Goal: Task Accomplishment & Management: Use online tool/utility

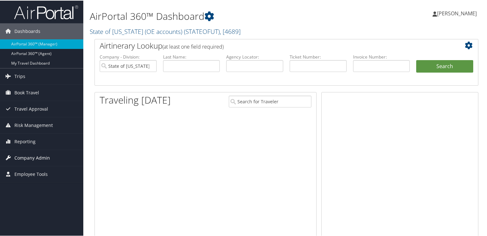
click at [28, 152] on span "Company Admin" at bounding box center [32, 158] width 36 height 16
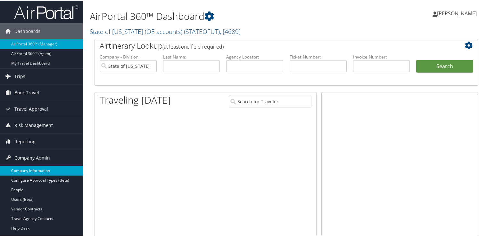
click at [33, 169] on link "Company Information" at bounding box center [41, 171] width 83 height 10
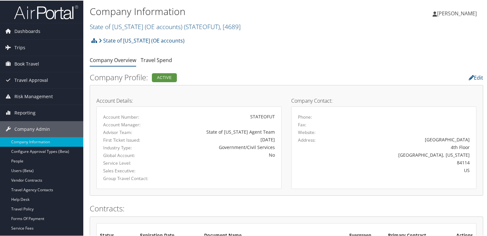
click at [185, 20] on div "Company Information State of Utah (OE accounts) ( STATEOFUT ) , [ 4689 ] State …" at bounding box center [221, 17] width 262 height 27
click at [184, 24] on span "( STATEOFUT )" at bounding box center [202, 26] width 36 height 9
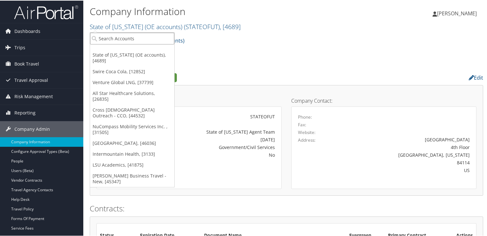
click at [144, 38] on input "search" at bounding box center [132, 38] width 84 height 12
type input "USC"
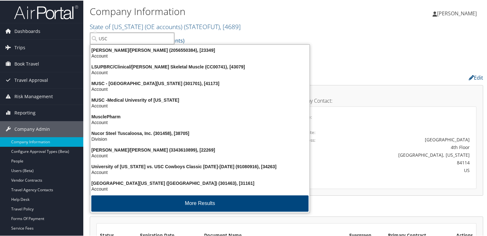
click at [143, 37] on input "USC" at bounding box center [132, 38] width 84 height 12
type input "U"
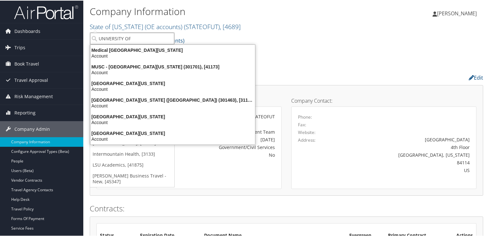
type input "UNIVERSITY OF"
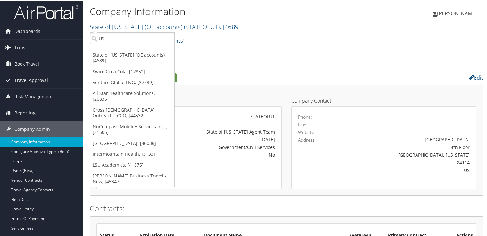
type input "USC"
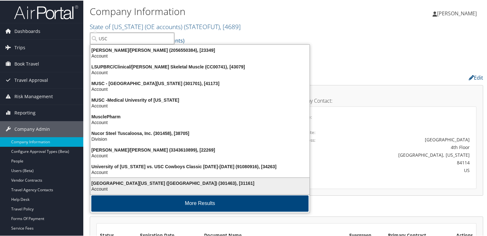
click at [144, 185] on div "University of Southern California (USC) (301463), [31161]" at bounding box center [200, 183] width 227 height 6
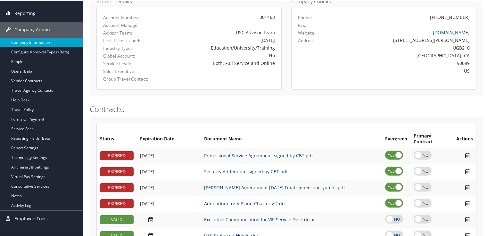
scroll to position [64, 0]
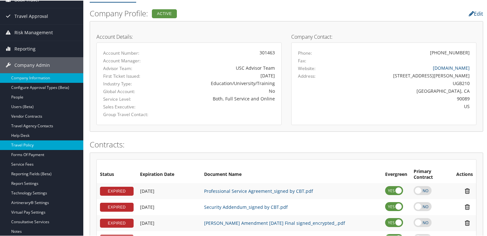
click at [50, 146] on link "Travel Policy" at bounding box center [41, 145] width 83 height 10
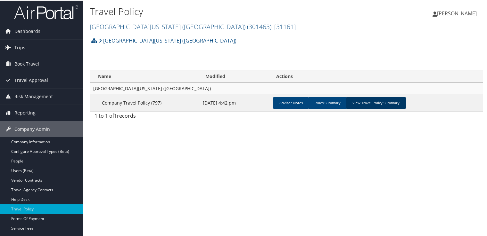
click at [370, 102] on link "View Travel Policy Summary" at bounding box center [376, 103] width 60 height 12
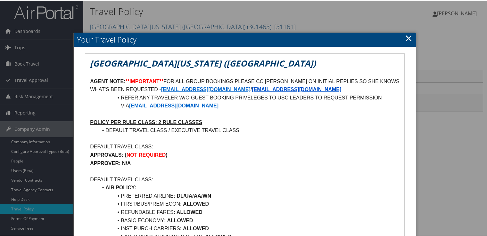
click at [428, 98] on div at bounding box center [245, 118] width 490 height 236
click at [405, 40] on link "×" at bounding box center [408, 37] width 7 height 13
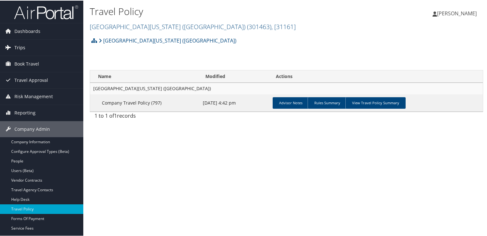
click at [34, 45] on link "Trips" at bounding box center [41, 47] width 83 height 16
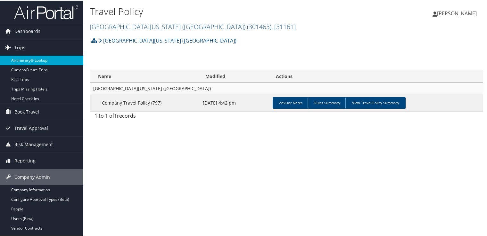
click at [46, 59] on link "Airtinerary® Lookup" at bounding box center [41, 60] width 83 height 10
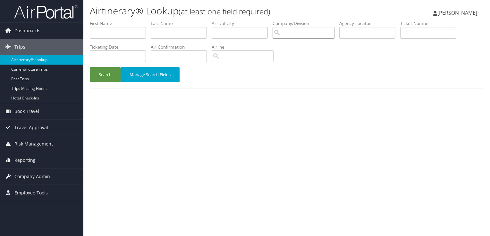
click at [313, 32] on input "search" at bounding box center [303, 33] width 62 height 12
click at [387, 33] on input "text" at bounding box center [367, 33] width 56 height 12
paste input "DB26VQ"
type input "DB26VQ"
click at [107, 72] on button "Search" at bounding box center [105, 74] width 31 height 15
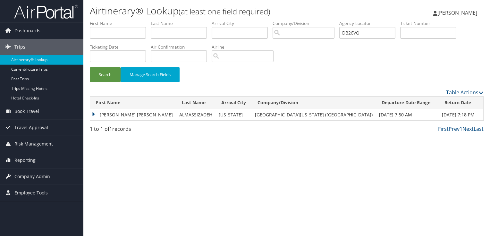
click at [107, 111] on td "RENEE MARIE" at bounding box center [133, 115] width 86 height 12
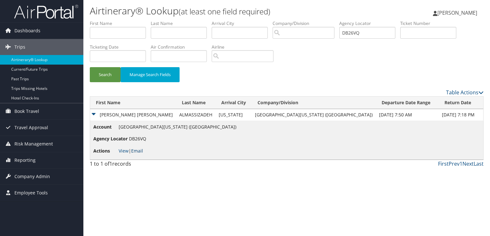
click at [133, 148] on link "Email" at bounding box center [137, 151] width 12 height 6
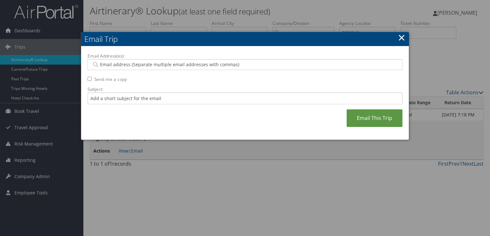
click at [154, 66] on input "Email Address(es):" at bounding box center [245, 65] width 306 height 6
paste input "ALMASSIZ@USC.EDU"
type input "ALMASSIZ@USC.EDU"
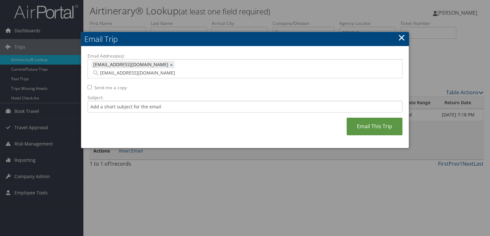
type input "ALMASSIZ@USC.EDU"
click at [139, 101] on input "Subject:" at bounding box center [244, 107] width 315 height 12
click at [190, 101] on input "Delta Flight Confirmation September 10 -11" at bounding box center [244, 107] width 315 height 12
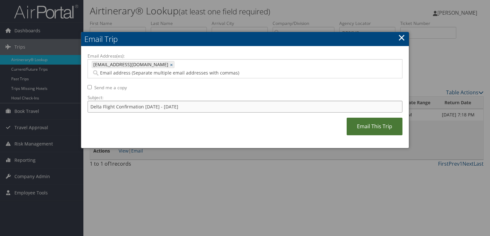
type input "Delta Flight Confirmation September 28 - 30"
click at [397, 121] on link "Email This Trip" at bounding box center [374, 127] width 56 height 18
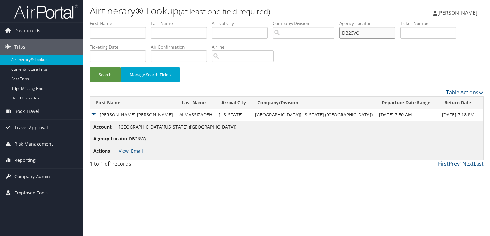
drag, startPoint x: 356, startPoint y: 32, endPoint x: 295, endPoint y: 45, distance: 62.6
click at [309, 20] on ul "First Name Last Name Departure City Arrival City Company/Division Airport/City …" at bounding box center [286, 20] width 393 height 0
paste input "8KP"
type input "DB28KP"
click at [103, 78] on button "Search" at bounding box center [105, 74] width 31 height 15
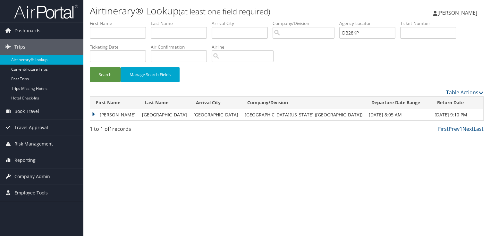
click at [108, 115] on td "ANDREA" at bounding box center [114, 115] width 49 height 12
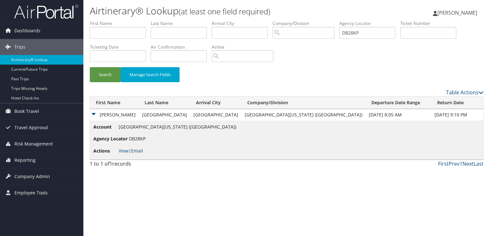
click at [138, 153] on link "Email" at bounding box center [137, 151] width 12 height 6
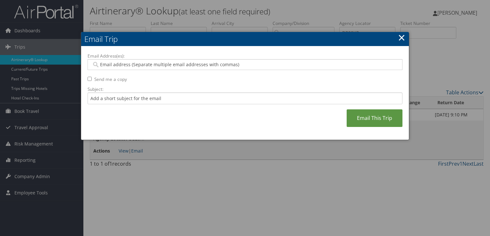
click at [157, 72] on div "Email Address(es): Send me a copy Subject: Email This Trip" at bounding box center [244, 93] width 315 height 81
click at [158, 67] on input "Email Address(es):" at bounding box center [245, 65] width 306 height 6
paste input "ALMASSIZ@USC.EDU"
type input "ALMASSIZ@USC.EDU"
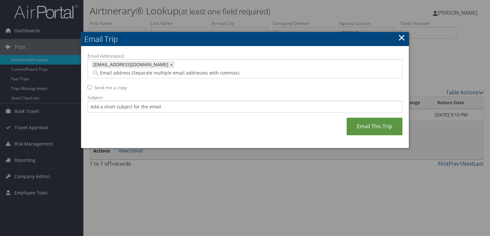
type input "ALMASSIZ@USC.EDU"
click at [166, 101] on input "Subject:" at bounding box center [244, 107] width 315 height 12
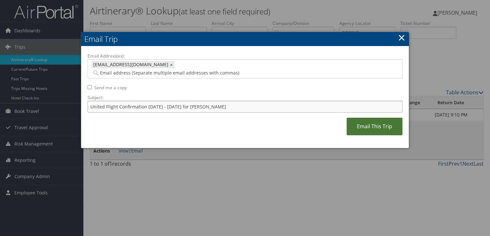
type input "United Flight Confirmation September 25 - 30 for Andrea Stanford"
click at [377, 119] on link "Email This Trip" at bounding box center [374, 127] width 56 height 18
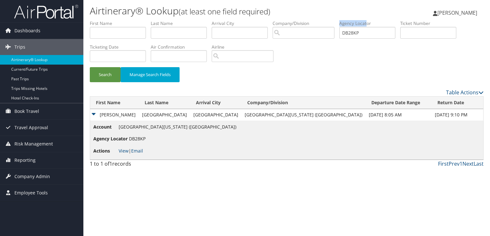
drag, startPoint x: 352, startPoint y: 24, endPoint x: 343, endPoint y: 33, distance: 12.7
click at [336, 20] on ul "First Name Last Name Departure City Arrival City Company/Division Airport/City …" at bounding box center [286, 20] width 393 height 0
drag, startPoint x: 372, startPoint y: 34, endPoint x: 275, endPoint y: 46, distance: 97.9
click at [275, 20] on ul "First Name Last Name Departure City Arrival City Company/Division Airport/City …" at bounding box center [286, 20] width 393 height 0
paste input "FD"
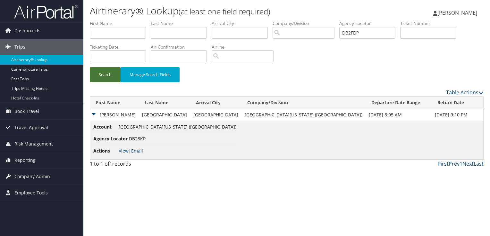
click at [108, 79] on button "Search" at bounding box center [105, 74] width 31 height 15
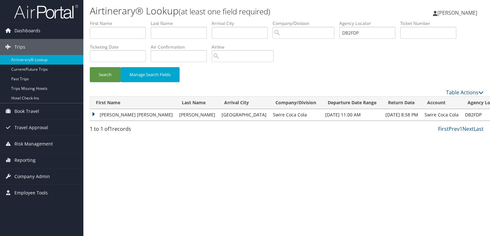
click at [123, 115] on td "JEREMY ROBERT" at bounding box center [133, 115] width 86 height 12
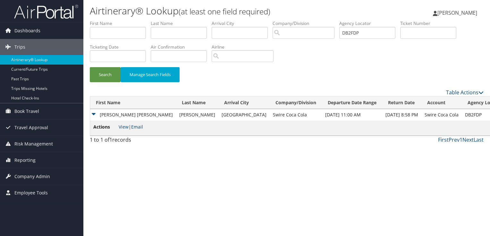
click at [142, 128] on link "Email" at bounding box center [137, 127] width 12 height 6
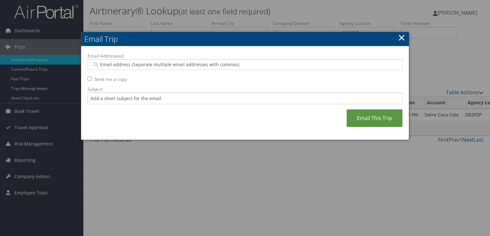
click at [400, 39] on link "×" at bounding box center [401, 37] width 7 height 13
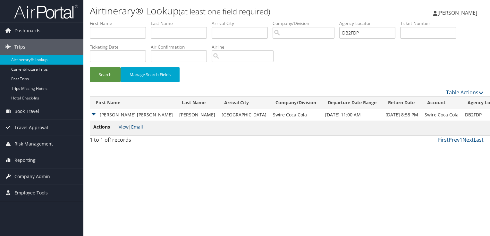
click at [122, 128] on link "View" at bounding box center [124, 127] width 10 height 6
click at [103, 68] on button "Search" at bounding box center [105, 74] width 31 height 15
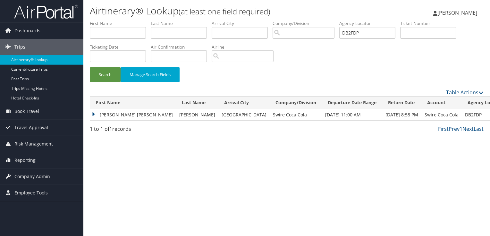
click at [114, 114] on td "JEREMY ROBERT" at bounding box center [133, 115] width 86 height 12
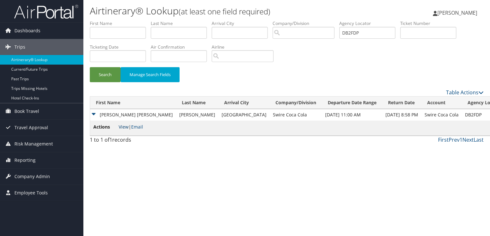
click at [118, 128] on li "Actions View | Email" at bounding box center [118, 128] width 50 height 9
click at [122, 128] on link "View" at bounding box center [124, 127] width 10 height 6
click at [142, 127] on link "Email" at bounding box center [137, 127] width 12 height 6
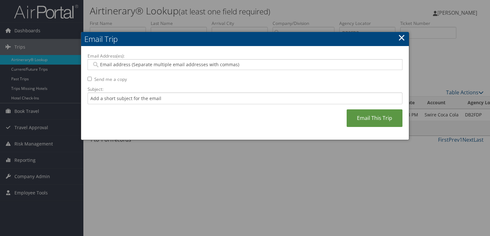
click at [402, 39] on link "×" at bounding box center [401, 37] width 7 height 13
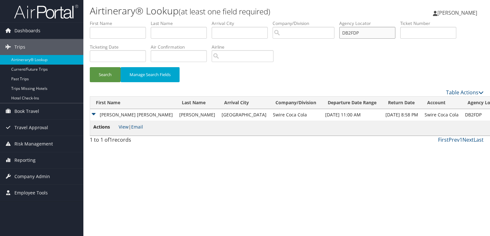
drag, startPoint x: 368, startPoint y: 34, endPoint x: 308, endPoint y: 44, distance: 61.3
click at [318, 20] on ul "First Name Last Name Departure City Arrival City Company/Division Airport/City …" at bounding box center [286, 20] width 393 height 0
paste input "GL6"
click at [107, 71] on button "Search" at bounding box center [105, 74] width 31 height 15
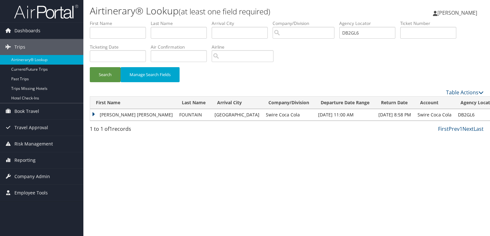
click at [116, 111] on td "MARK ROBERT" at bounding box center [133, 115] width 86 height 12
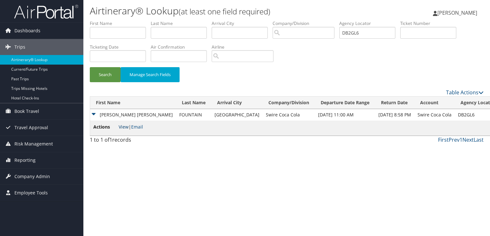
click at [125, 126] on link "View" at bounding box center [124, 127] width 10 height 6
drag, startPoint x: 310, startPoint y: 26, endPoint x: 279, endPoint y: 35, distance: 32.3
click at [292, 20] on ul "First Name Last Name Departure City Arrival City Company/Division Airport/City …" at bounding box center [286, 20] width 393 height 0
paste input "KYH"
type input "DB2KYH"
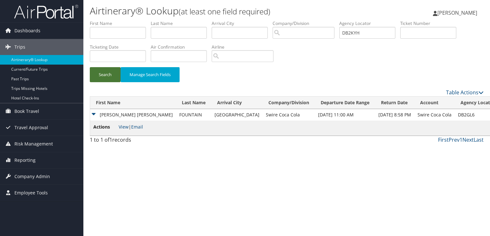
click at [104, 73] on button "Search" at bounding box center [105, 74] width 31 height 15
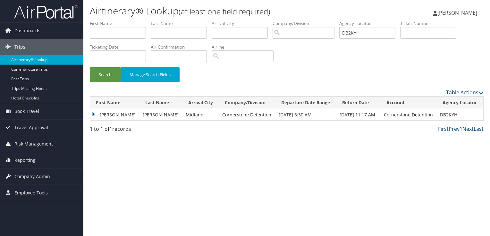
drag, startPoint x: 151, startPoint y: 118, endPoint x: 141, endPoint y: 122, distance: 11.2
click at [151, 118] on td "[PERSON_NAME]" at bounding box center [160, 115] width 43 height 12
click at [132, 115] on td "[PERSON_NAME]" at bounding box center [114, 115] width 49 height 12
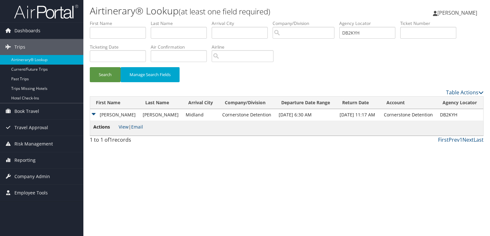
click at [129, 128] on span "View | Email" at bounding box center [131, 127] width 24 height 6
click at [124, 128] on link "View" at bounding box center [124, 127] width 10 height 6
click at [139, 127] on link "Email" at bounding box center [137, 127] width 12 height 6
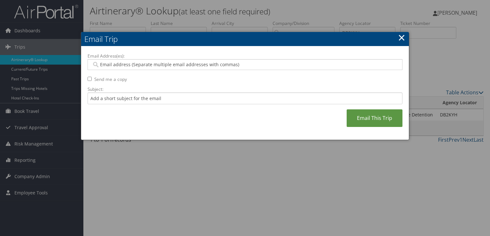
click at [171, 67] on input "Email Address(es):" at bounding box center [245, 65] width 306 height 6
paste input "[EMAIL_ADDRESS][DOMAIN_NAME]"
type input "[EMAIL_ADDRESS][DOMAIN_NAME]"
drag, startPoint x: 193, startPoint y: 103, endPoint x: 191, endPoint y: 100, distance: 3.3
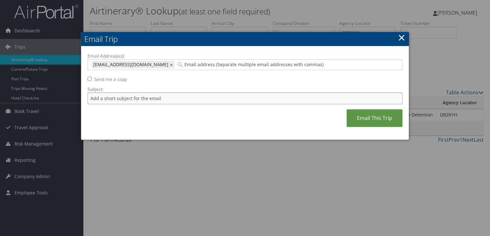
click at [193, 103] on input "Subject:" at bounding box center [244, 99] width 315 height 12
type input "American Flight Confirmation [DATE] - [DATE]"
click at [363, 117] on link "Email This Trip" at bounding box center [374, 119] width 56 height 18
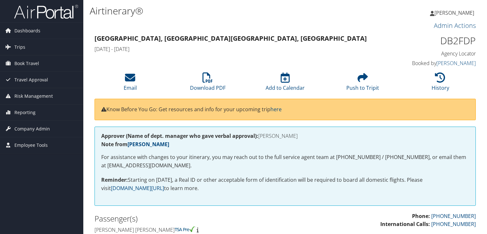
click at [219, 88] on link "Download PDF" at bounding box center [208, 83] width 36 height 15
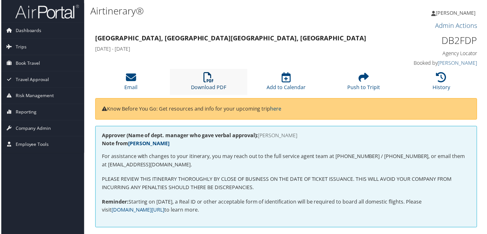
click at [203, 80] on icon at bounding box center [208, 77] width 10 height 10
click at [210, 77] on icon at bounding box center [208, 77] width 10 height 10
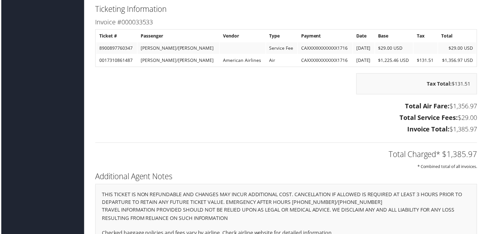
scroll to position [929, 0]
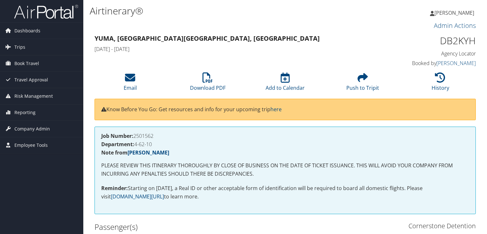
scroll to position [929, 0]
